Goal: Information Seeking & Learning: Check status

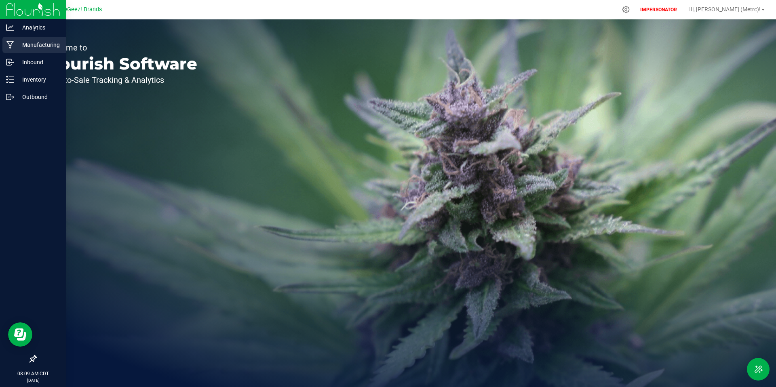
click at [31, 49] on p "Manufacturing" at bounding box center [38, 45] width 49 height 10
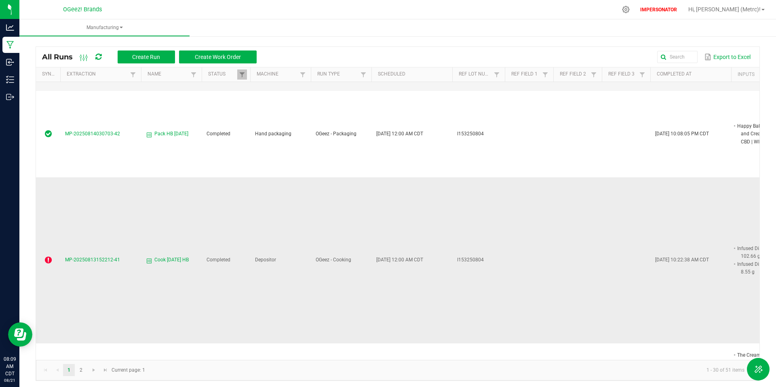
scroll to position [1387, 0]
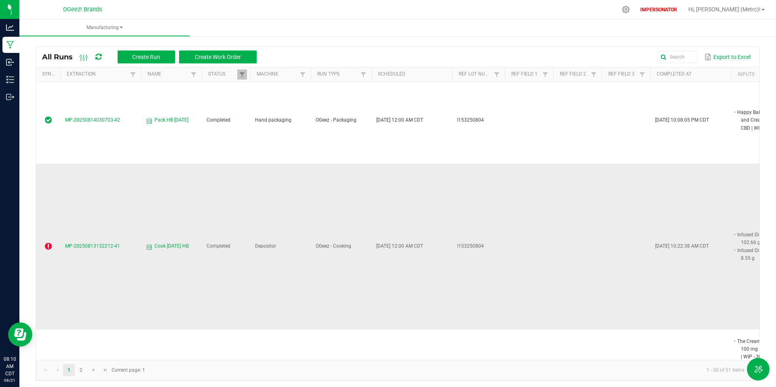
click at [47, 243] on icon at bounding box center [48, 247] width 7 height 8
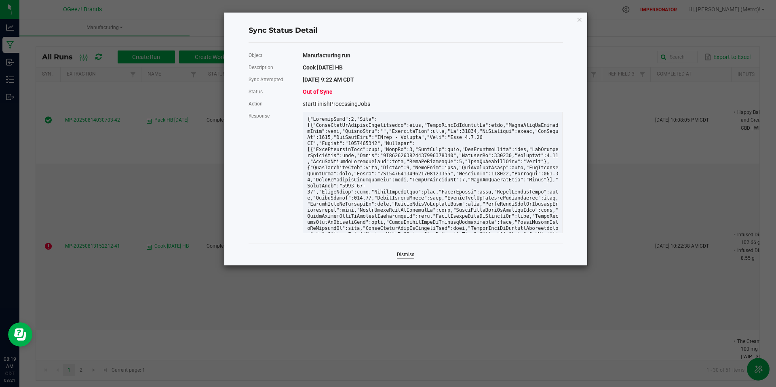
drag, startPoint x: 409, startPoint y: 257, endPoint x: 389, endPoint y: 235, distance: 30.4
click at [409, 257] on link "Dismiss" at bounding box center [405, 255] width 17 height 7
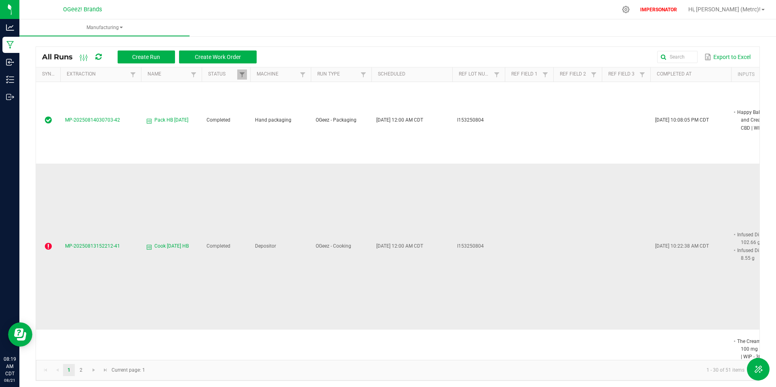
scroll to position [0, 4]
click at [108, 243] on span "MP-20250813152212-41" at bounding box center [88, 246] width 55 height 6
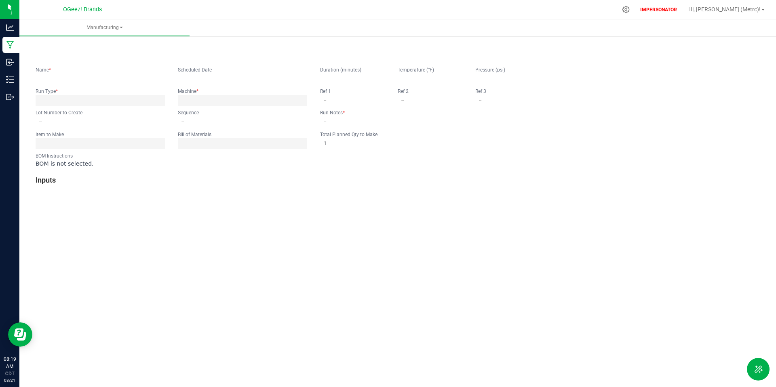
type input "Cook [DATE] HB"
type input "[DATE] 1:00 AM"
type input "I153250804"
type input "0"
type input "None"
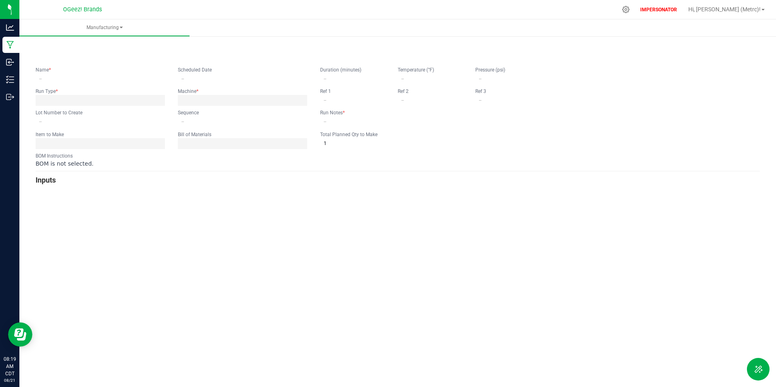
type input "6"
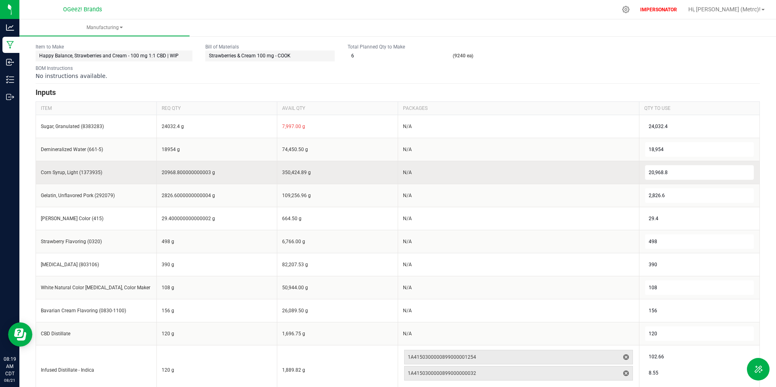
scroll to position [184, 0]
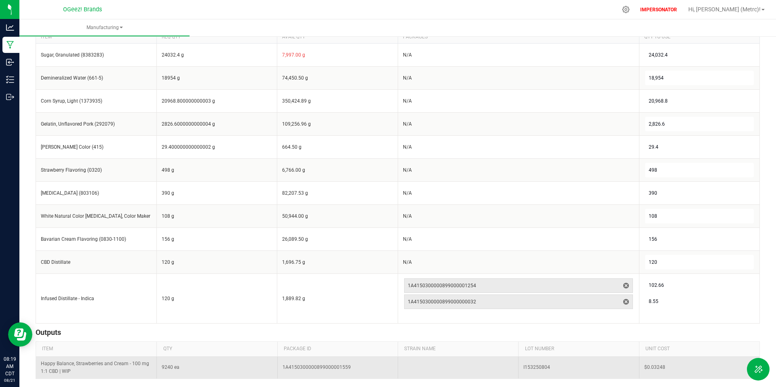
click at [320, 369] on span "1A4150300000899000001559" at bounding box center [317, 368] width 68 height 8
drag, startPoint x: 320, startPoint y: 369, endPoint x: 340, endPoint y: 366, distance: 19.6
click at [320, 369] on span "1A4150300000899000001559" at bounding box center [317, 368] width 68 height 8
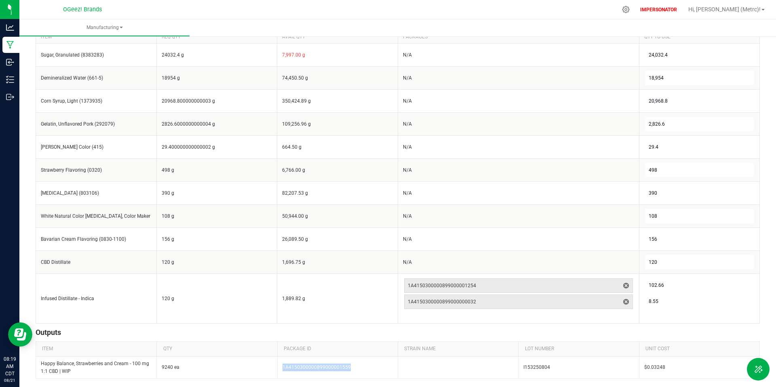
copy span "1A4150300000899000001559"
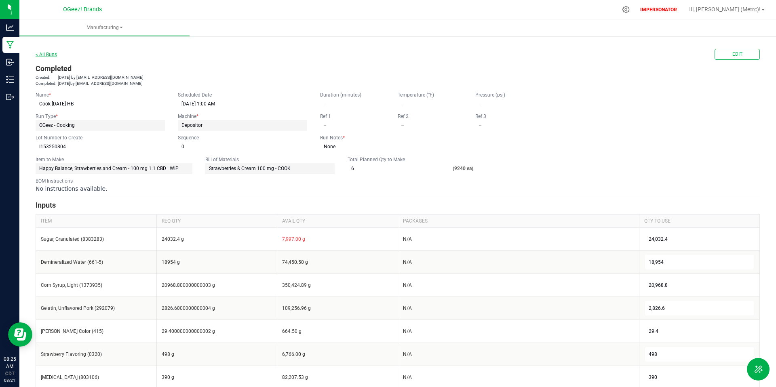
click at [44, 54] on link "< All Runs" at bounding box center [46, 55] width 21 height 6
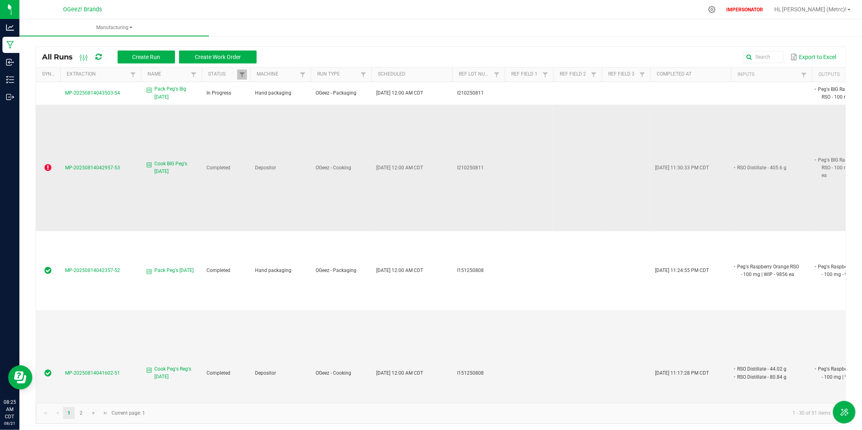
click at [104, 165] on span "MP-20250814042957-53" at bounding box center [92, 168] width 55 height 6
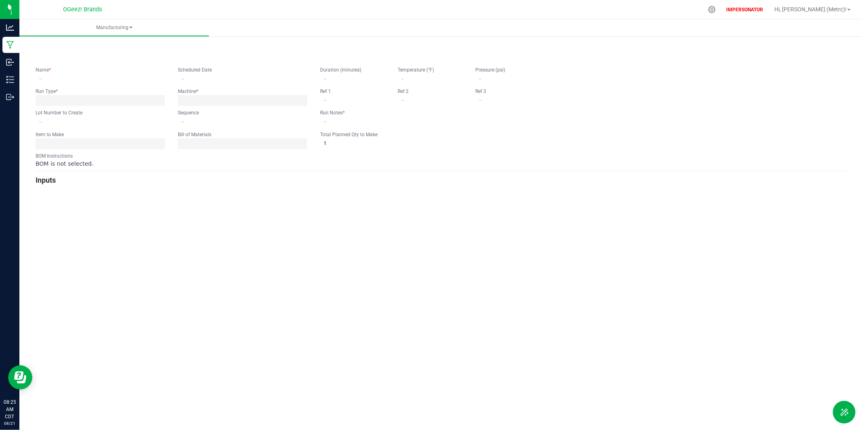
type input "Cook BIG Peg's [DATE]"
type input "[DATE] 1:00 AM"
type input "I210250811"
type input "0"
type input "None"
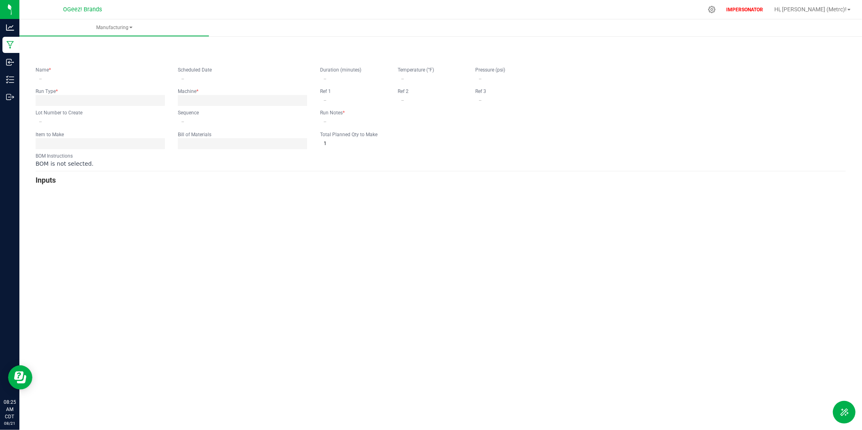
type input "5"
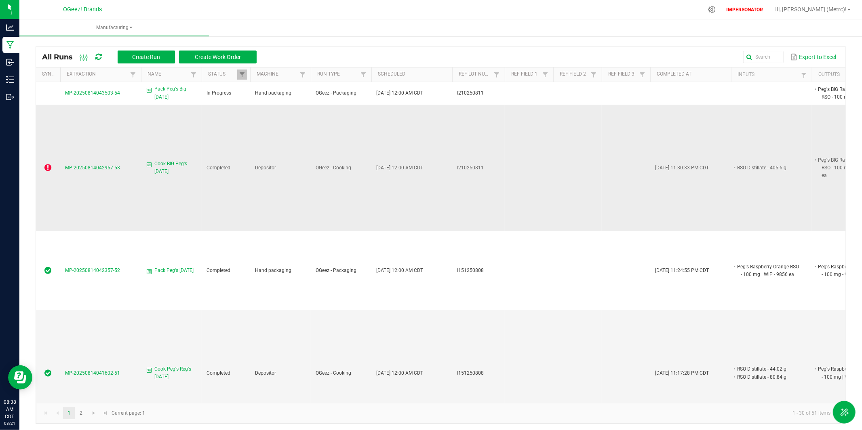
click at [110, 165] on span "MP-20250814042957-53" at bounding box center [92, 168] width 55 height 6
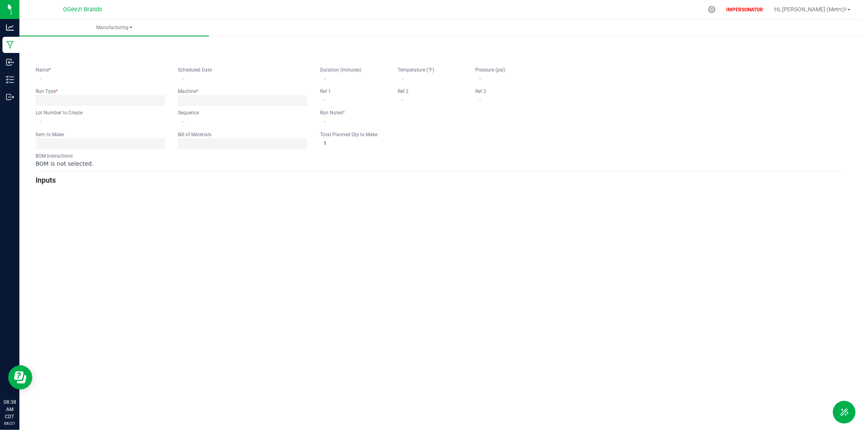
type input "Cook BIG Peg's [DATE]"
type input "[DATE] 1:00 AM"
type input "I210250811"
type input "0"
type input "None"
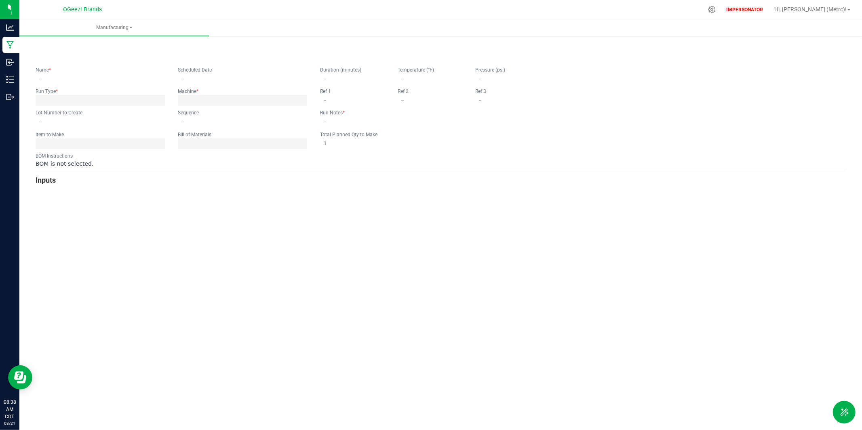
type input "5"
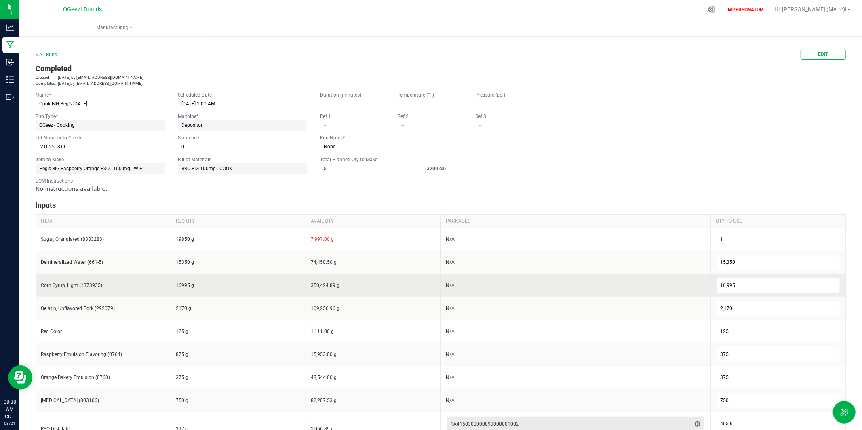
scroll to position [72, 0]
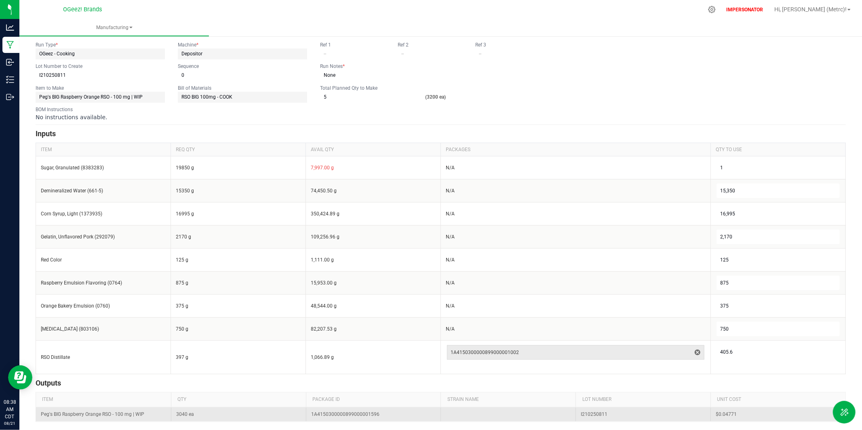
click at [341, 387] on span "1A4150300000899000001596" at bounding box center [345, 415] width 68 height 8
copy span "1A4150300000899000001596"
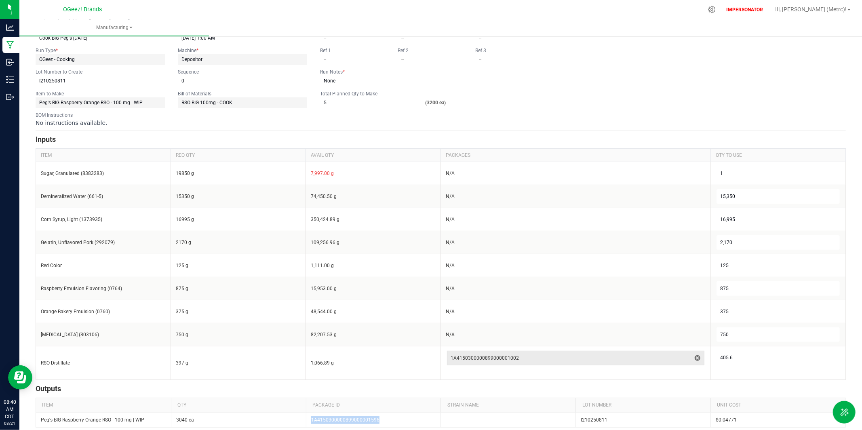
scroll to position [0, 0]
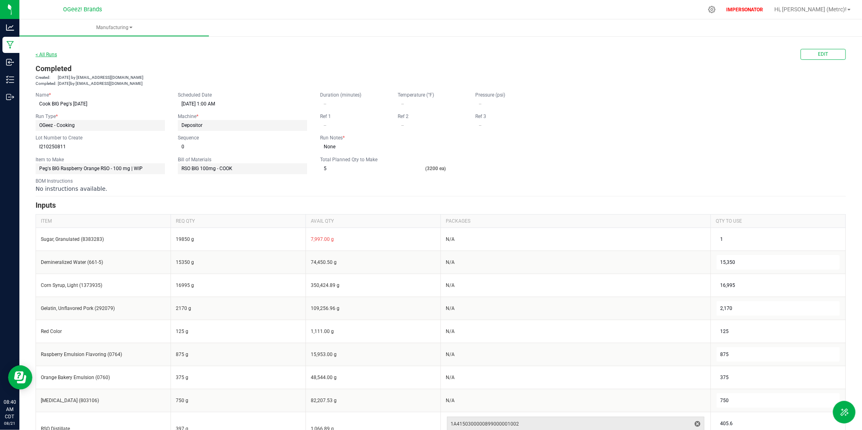
drag, startPoint x: 49, startPoint y: 51, endPoint x: 51, endPoint y: 55, distance: 4.9
click at [48, 51] on div "< All Runs" at bounding box center [46, 54] width 21 height 7
click at [47, 56] on link "< All Runs" at bounding box center [46, 55] width 21 height 6
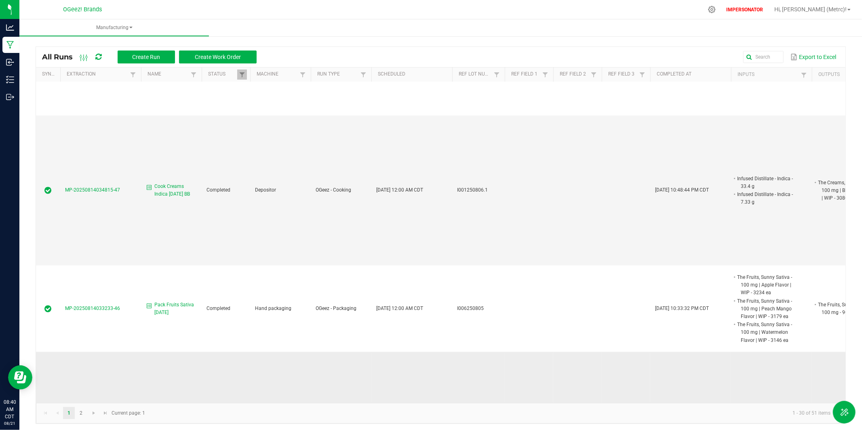
scroll to position [780, 0]
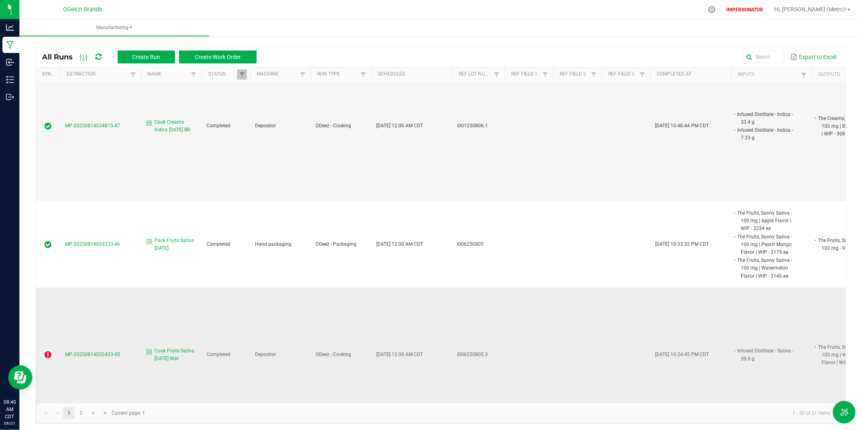
click at [101, 352] on span "MP-20250814032423-45" at bounding box center [92, 355] width 55 height 6
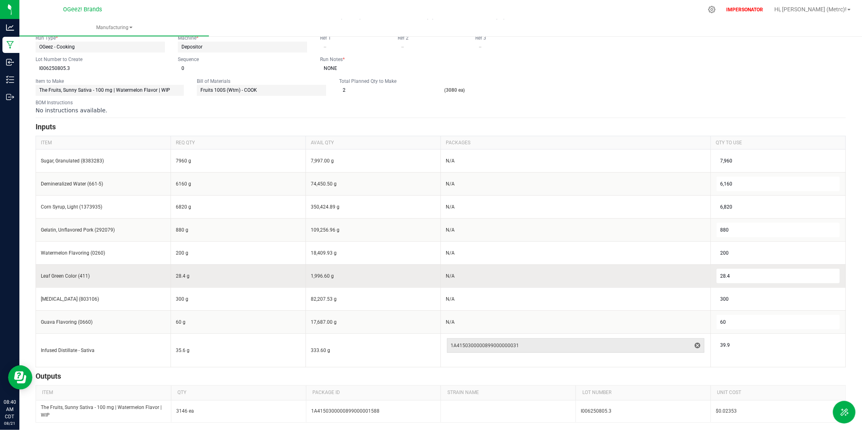
scroll to position [80, 0]
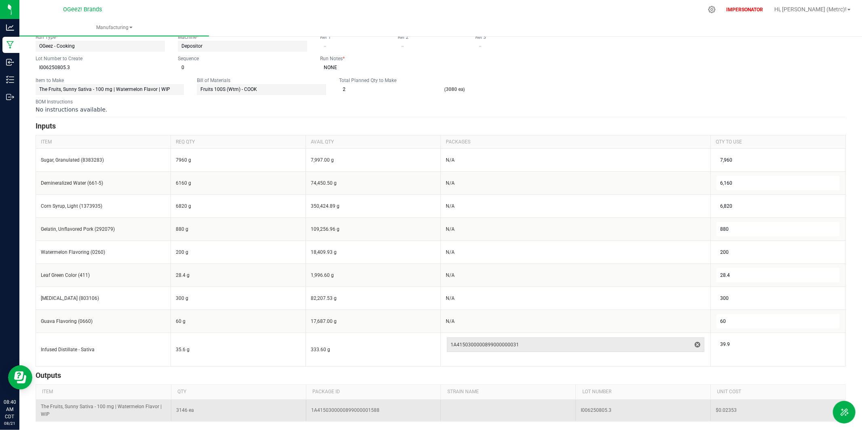
click at [356, 387] on span "1A4150300000899000001588" at bounding box center [345, 411] width 68 height 8
drag, startPoint x: 356, startPoint y: 411, endPoint x: 367, endPoint y: 402, distance: 14.4
click at [357, 387] on span "1A4150300000899000001588" at bounding box center [345, 411] width 68 height 8
copy span "1A4150300000899000001588"
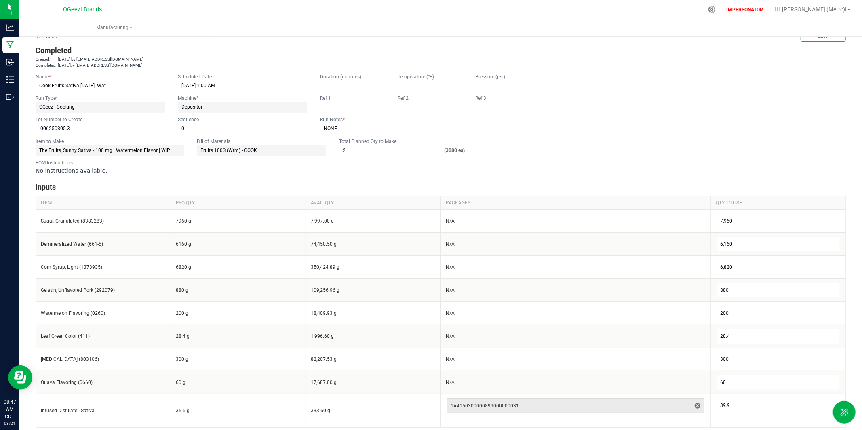
scroll to position [0, 0]
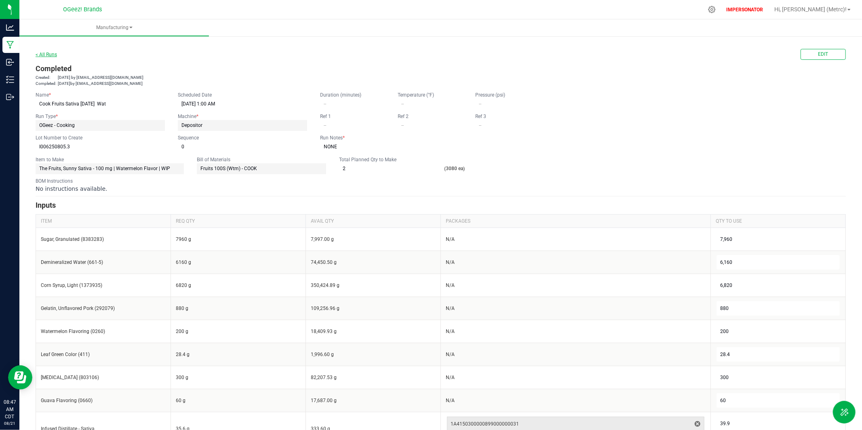
click at [49, 54] on link "< All Runs" at bounding box center [46, 55] width 21 height 6
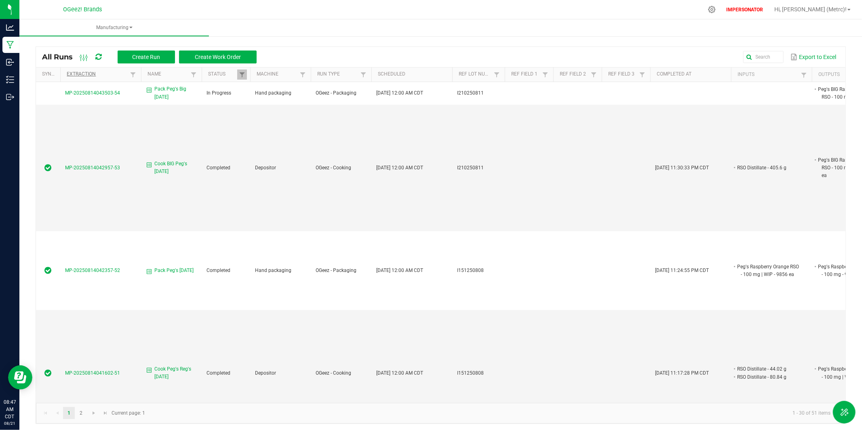
drag, startPoint x: 101, startPoint y: 57, endPoint x: 120, endPoint y: 72, distance: 24.1
click at [101, 57] on icon at bounding box center [98, 56] width 6 height 7
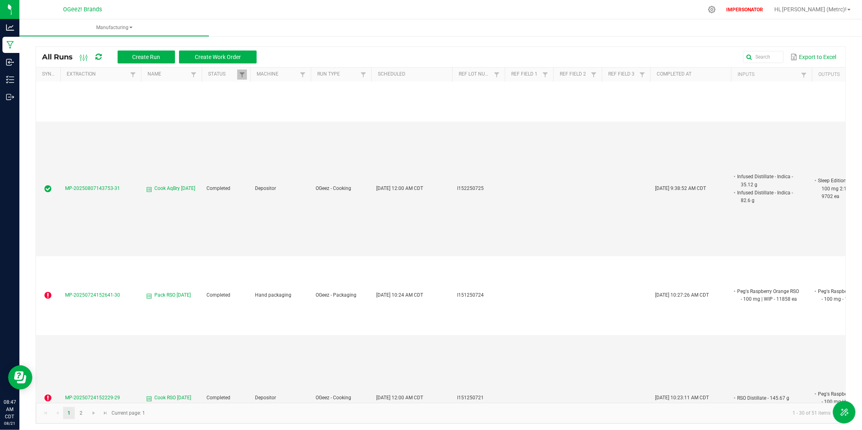
scroll to position [2684, 0]
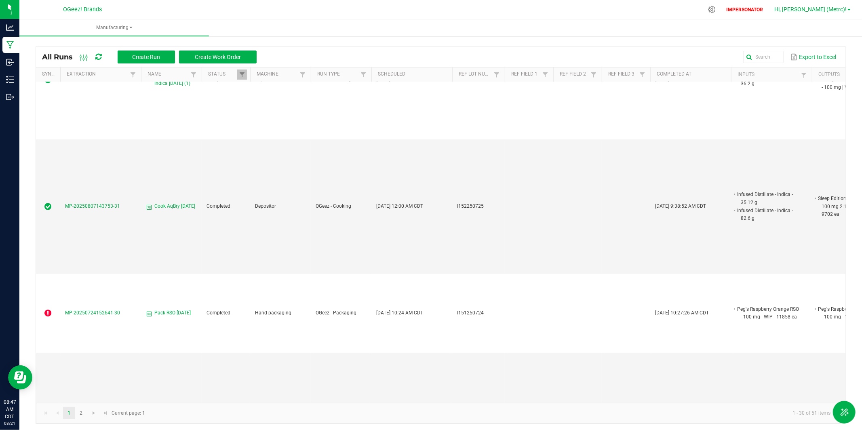
click at [776, 10] on span "Hi, [PERSON_NAME] (Metrc)!" at bounding box center [811, 9] width 72 height 6
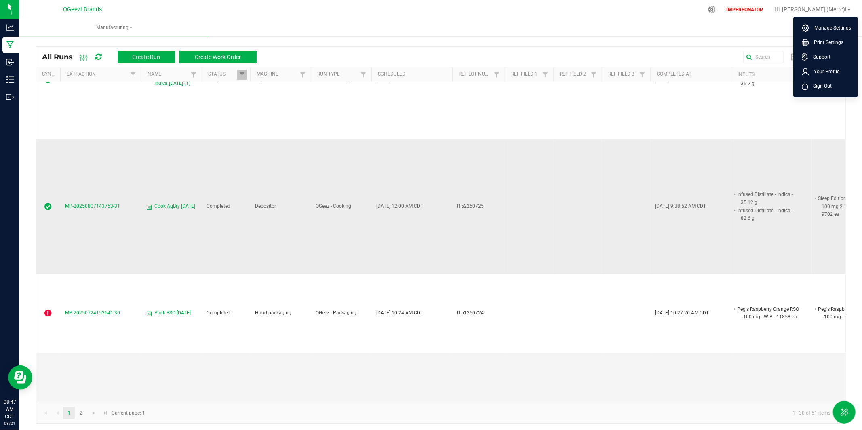
click at [776, 86] on span "Sign Out" at bounding box center [820, 86] width 23 height 8
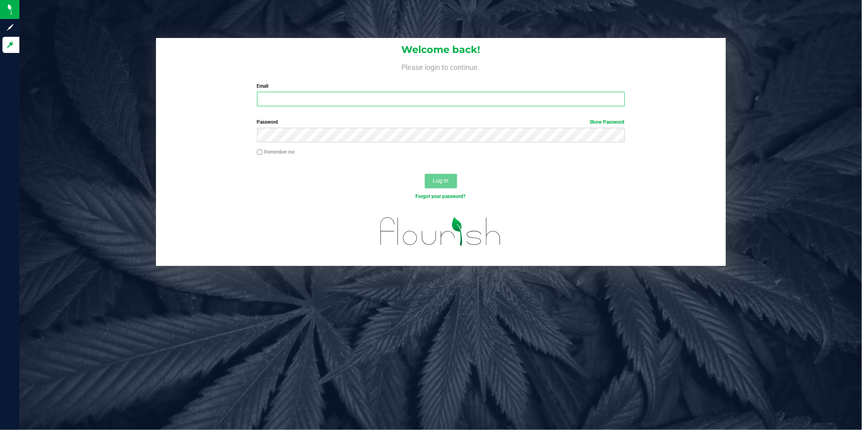
type input "[EMAIL_ADDRESS][DOMAIN_NAME]"
